Goal: Use online tool/utility: Utilize a website feature to perform a specific function

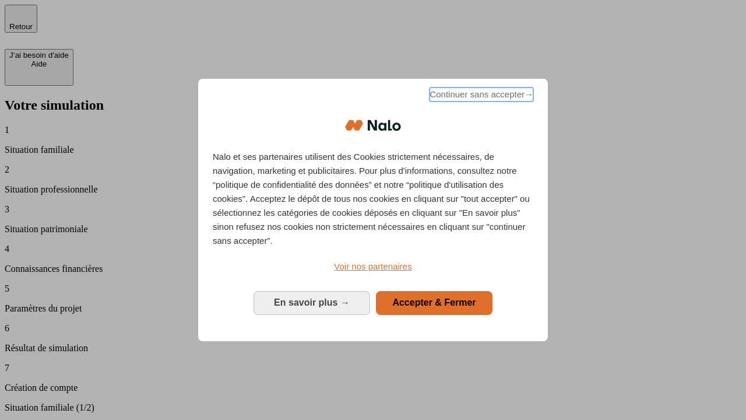
click at [480, 96] on span "Continuer sans accepter →" at bounding box center [482, 94] width 104 height 14
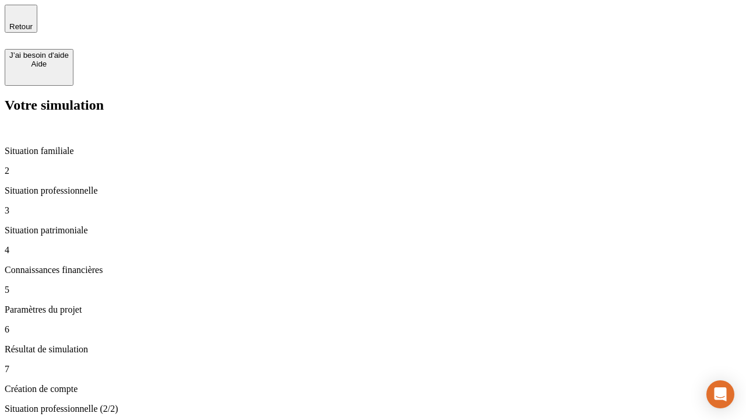
type input "30 000"
type input "40 000"
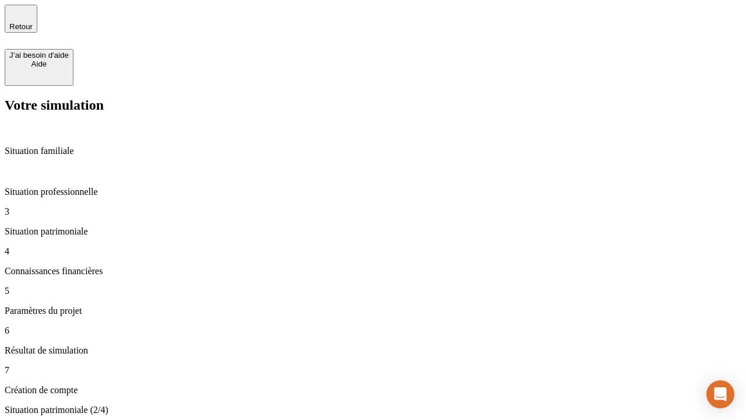
type input "1 100"
type input "20"
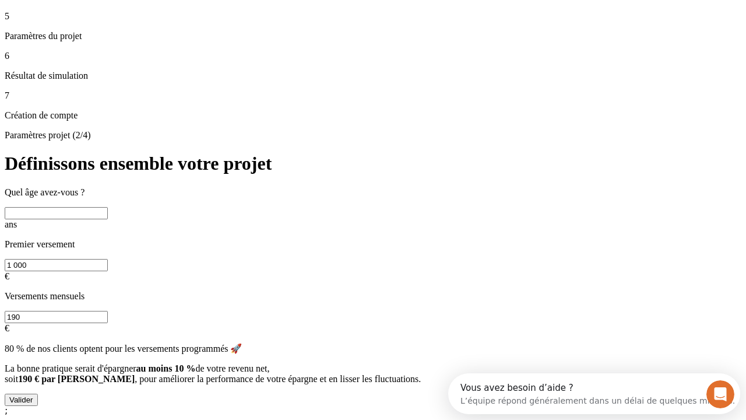
scroll to position [10, 0]
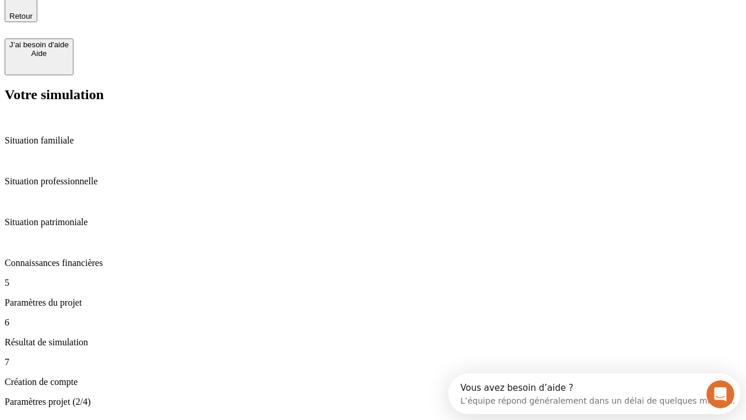
type input "40"
type input "50 000"
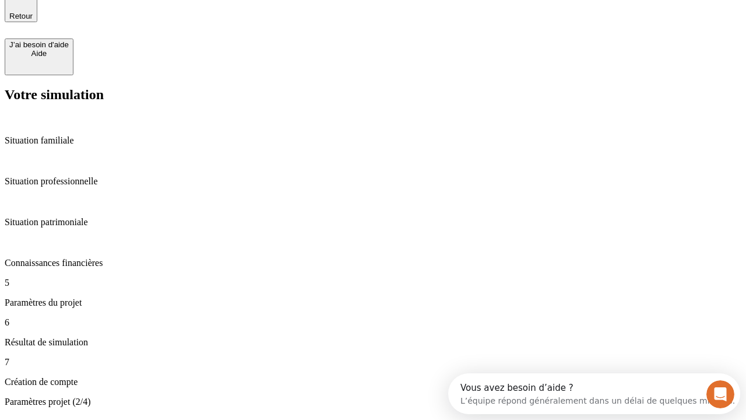
type input "640"
